Goal: Navigation & Orientation: Find specific page/section

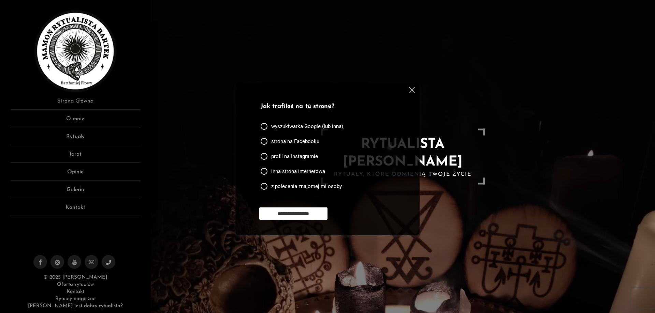
click at [413, 90] on img at bounding box center [412, 90] width 6 height 6
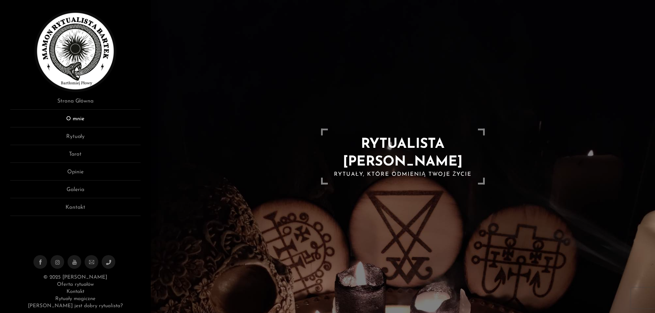
click at [79, 120] on link "O mnie" at bounding box center [75, 121] width 130 height 13
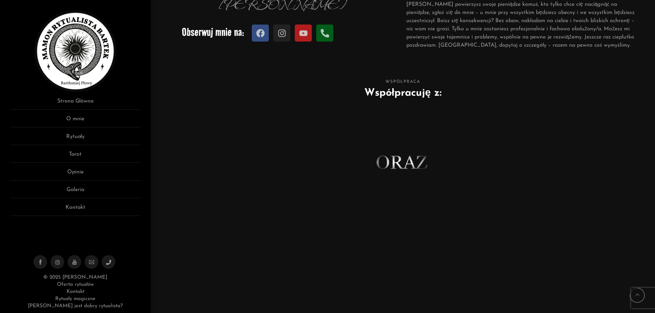
scroll to position [377, 0]
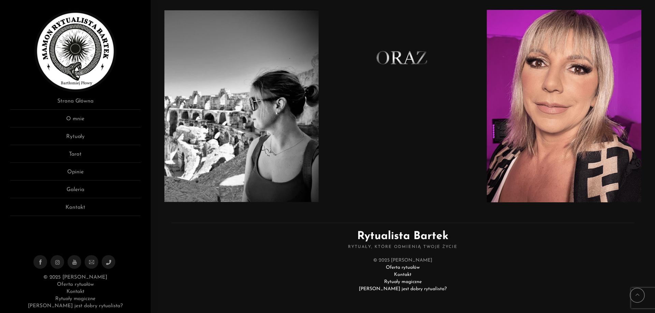
click at [409, 266] on link "Oferta rytuałów" at bounding box center [403, 267] width 34 height 5
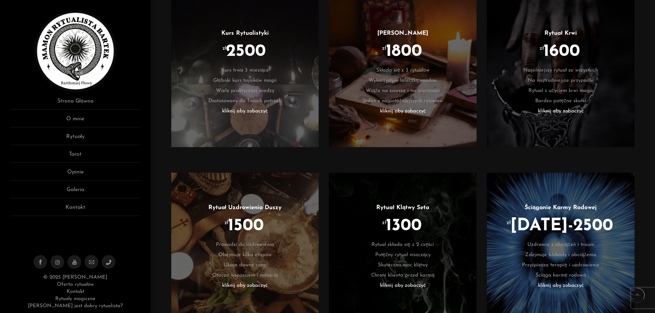
scroll to position [545, 0]
